Goal: Task Accomplishment & Management: Use online tool/utility

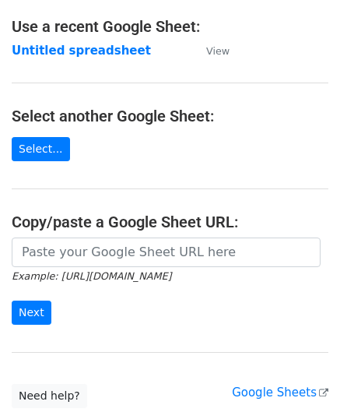
scroll to position [204, 0]
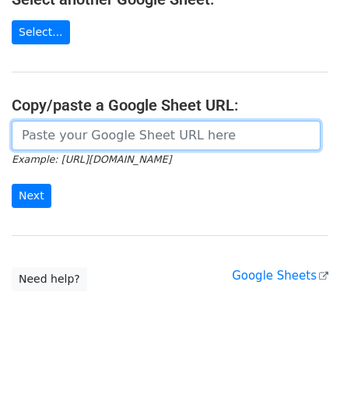
click at [19, 122] on input "url" at bounding box center [166, 136] width 309 height 30
paste input "https://docs.google.com/spreadsheets/d/1kxcER0FR4jL_aUWttR_3BYLcNkHKrTocMSPzot2…"
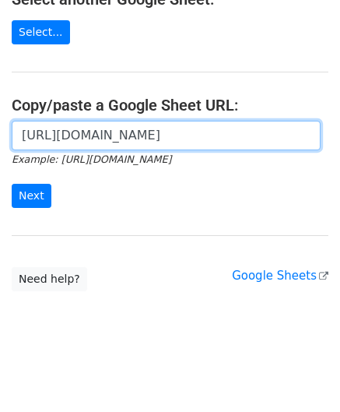
scroll to position [0, 329]
type input "https://docs.google.com/spreadsheets/d/1kxcER0FR4jL_aUWttR_3BYLcNkHKrTocMSPzot2…"
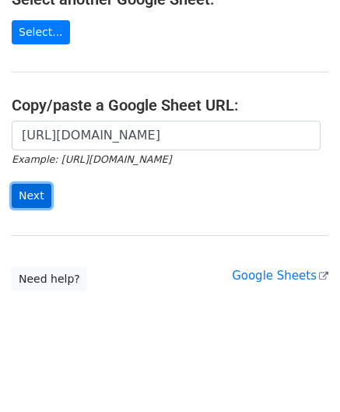
click at [36, 189] on input "Next" at bounding box center [32, 196] width 40 height 24
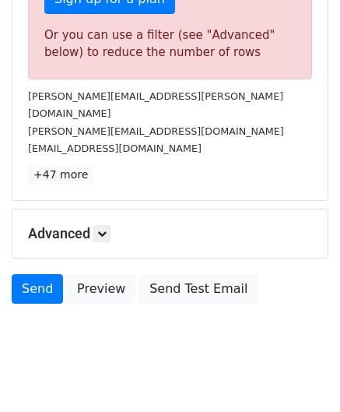
scroll to position [526, 0]
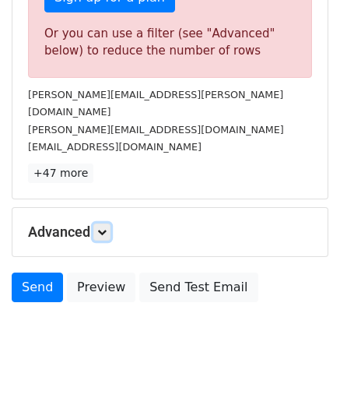
drag, startPoint x: 108, startPoint y: 210, endPoint x: 122, endPoint y: 224, distance: 19.8
click at [107, 227] on icon at bounding box center [101, 231] width 9 height 9
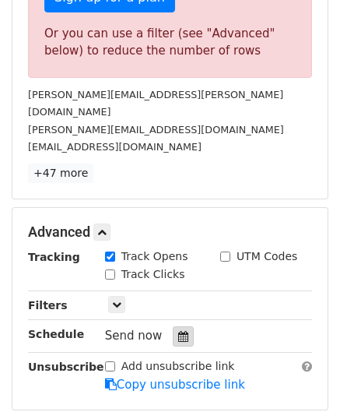
click at [178, 331] on icon at bounding box center [183, 336] width 10 height 11
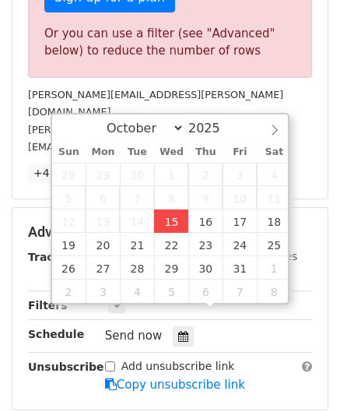
type input "[DATE] 12:00"
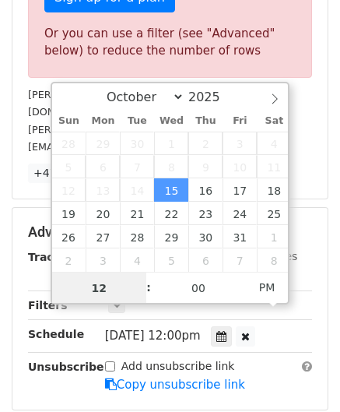
paste input "6"
type input "6"
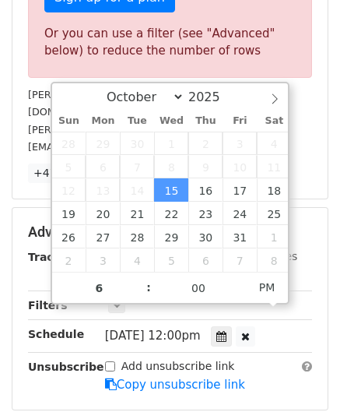
type input "[DATE] 18:00"
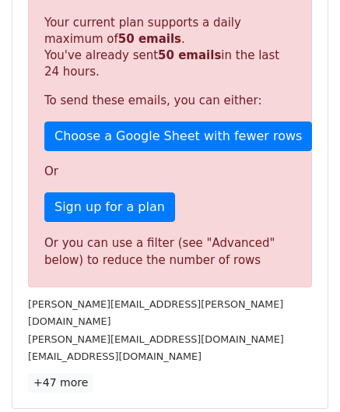
scroll to position [714, 0]
